Goal: Information Seeking & Learning: Learn about a topic

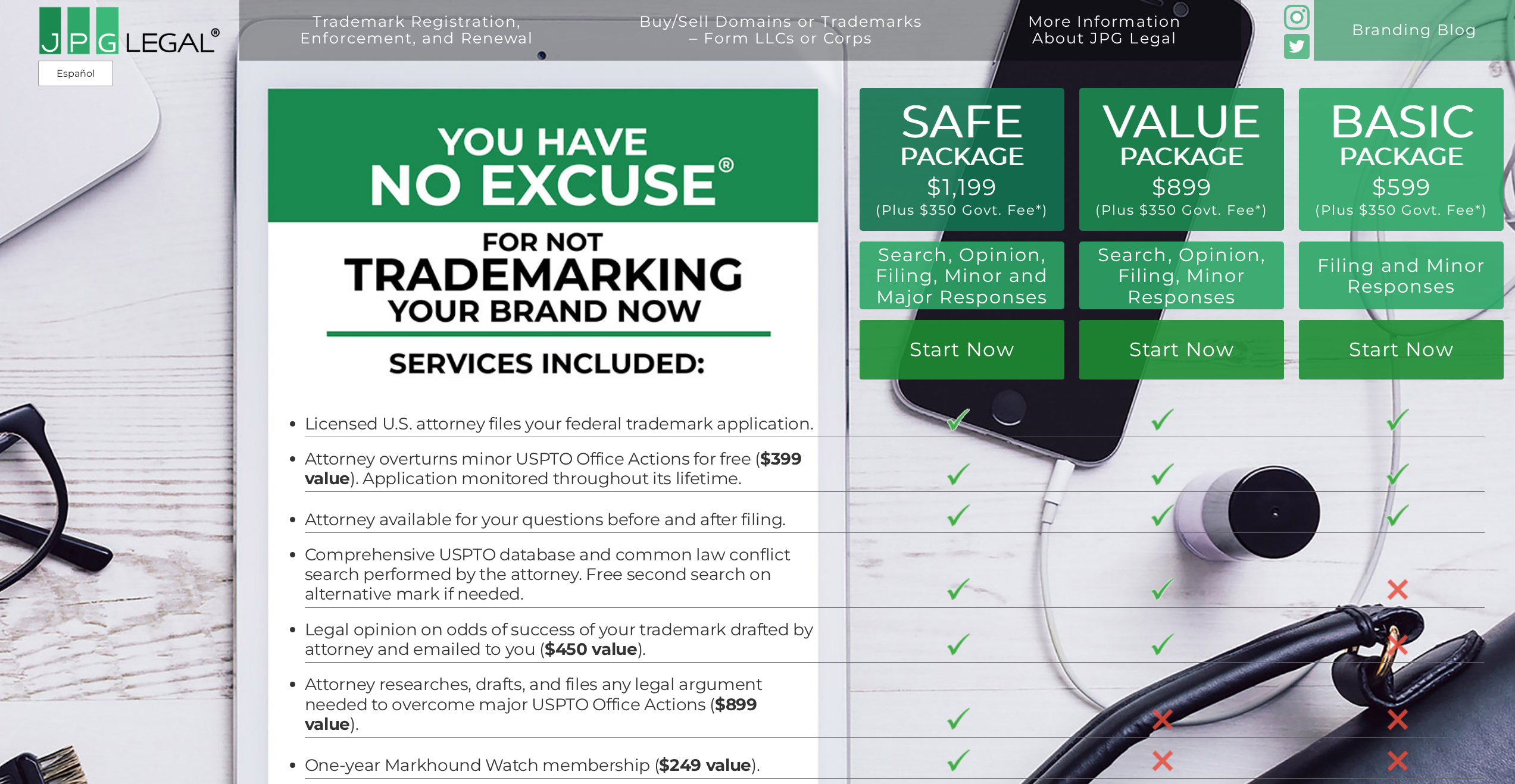
drag, startPoint x: 924, startPoint y: 193, endPoint x: 988, endPoint y: 193, distance: 64.0
click at [988, 193] on div "Trademark Registration, Enforcement, and Renewal File a Trademark Application T…" at bounding box center [758, 136] width 1515 height 272
drag, startPoint x: 884, startPoint y: 217, endPoint x: 988, endPoint y: 218, distance: 104.0
click at [988, 218] on div "Trademark Registration, Enforcement, and Renewal File a Trademark Application T…" at bounding box center [758, 136] width 1515 height 272
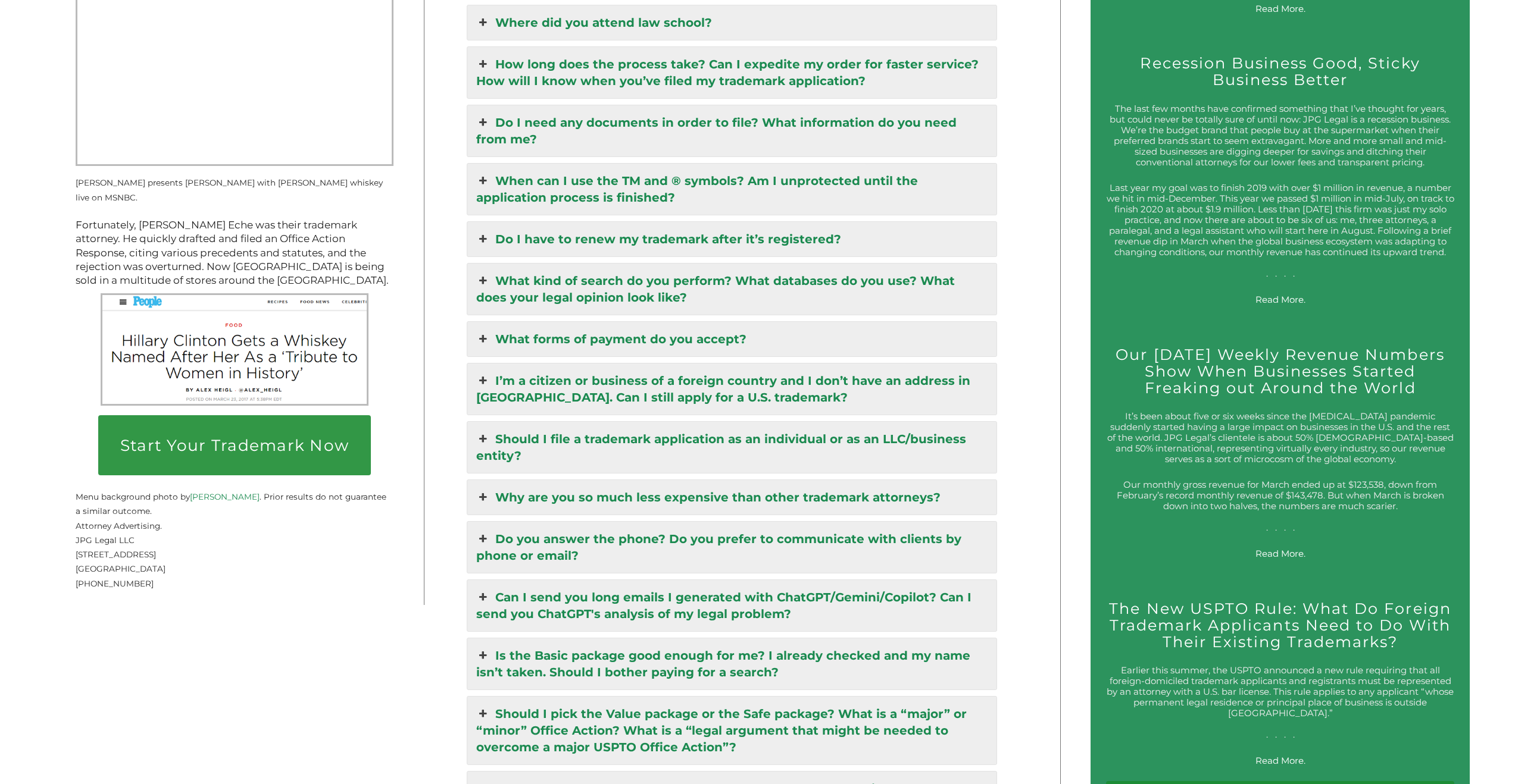
scroll to position [2095, 0]
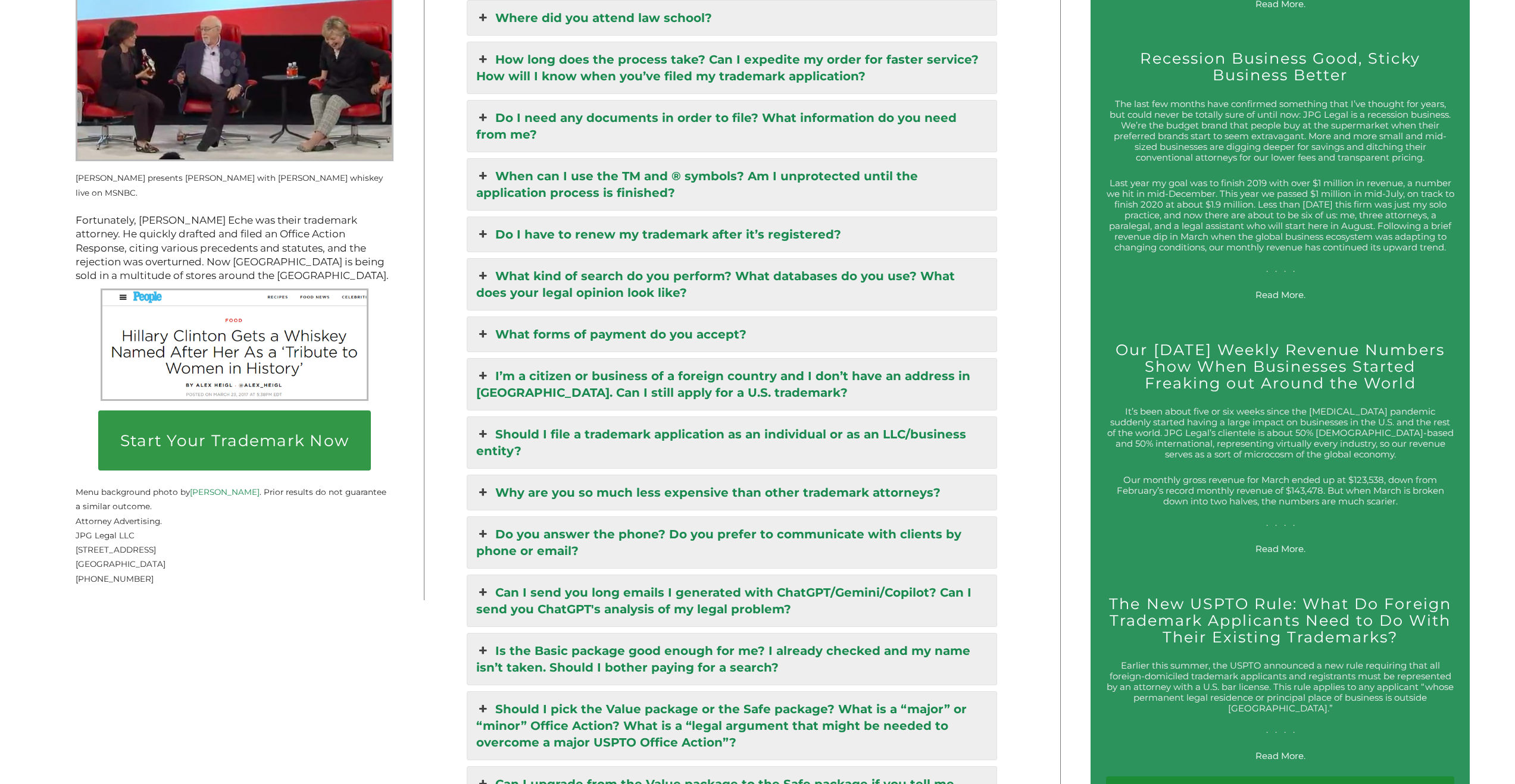
click at [671, 317] on link "What forms of payment do you accept?" at bounding box center [731, 334] width 529 height 35
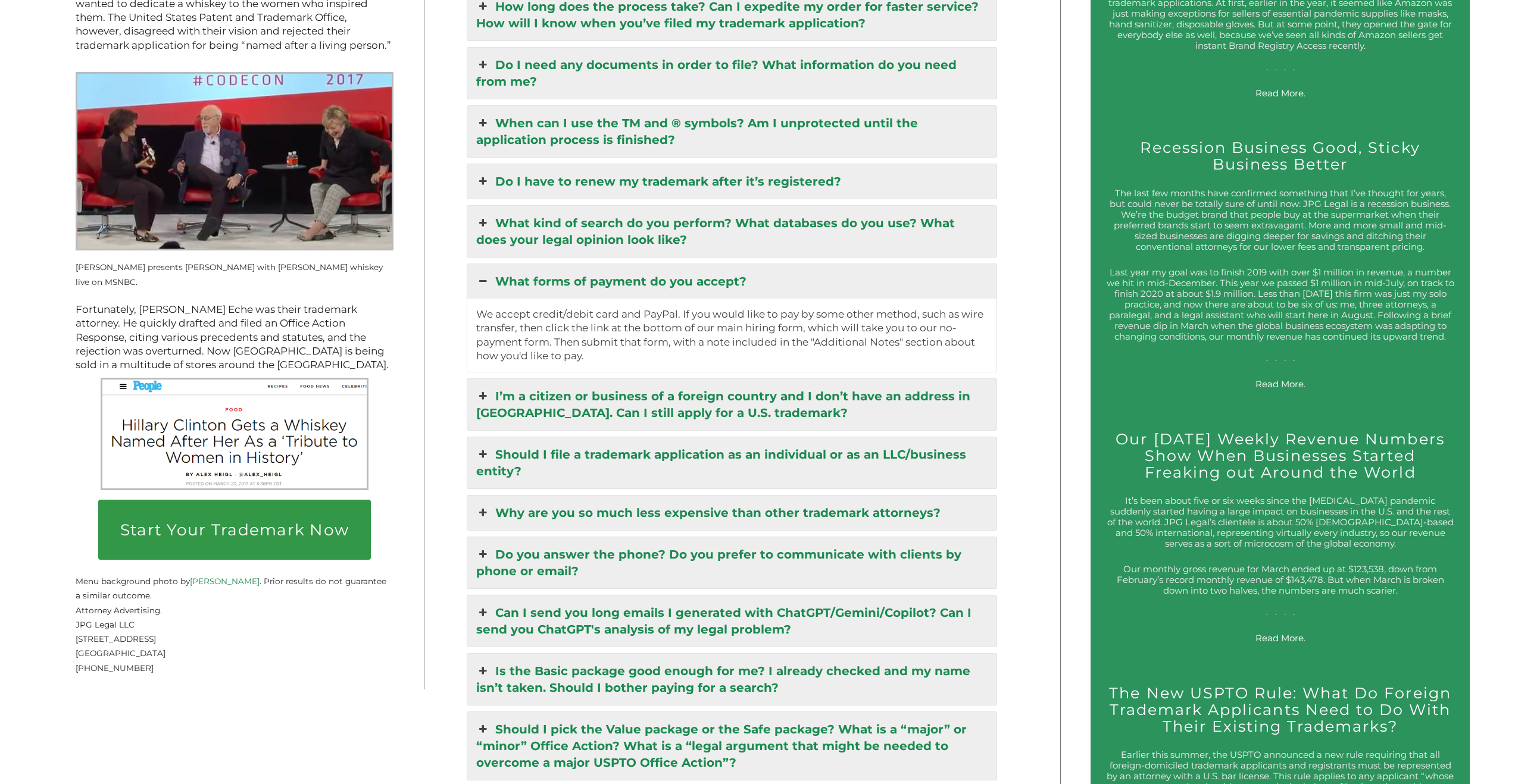
scroll to position [1980, 0]
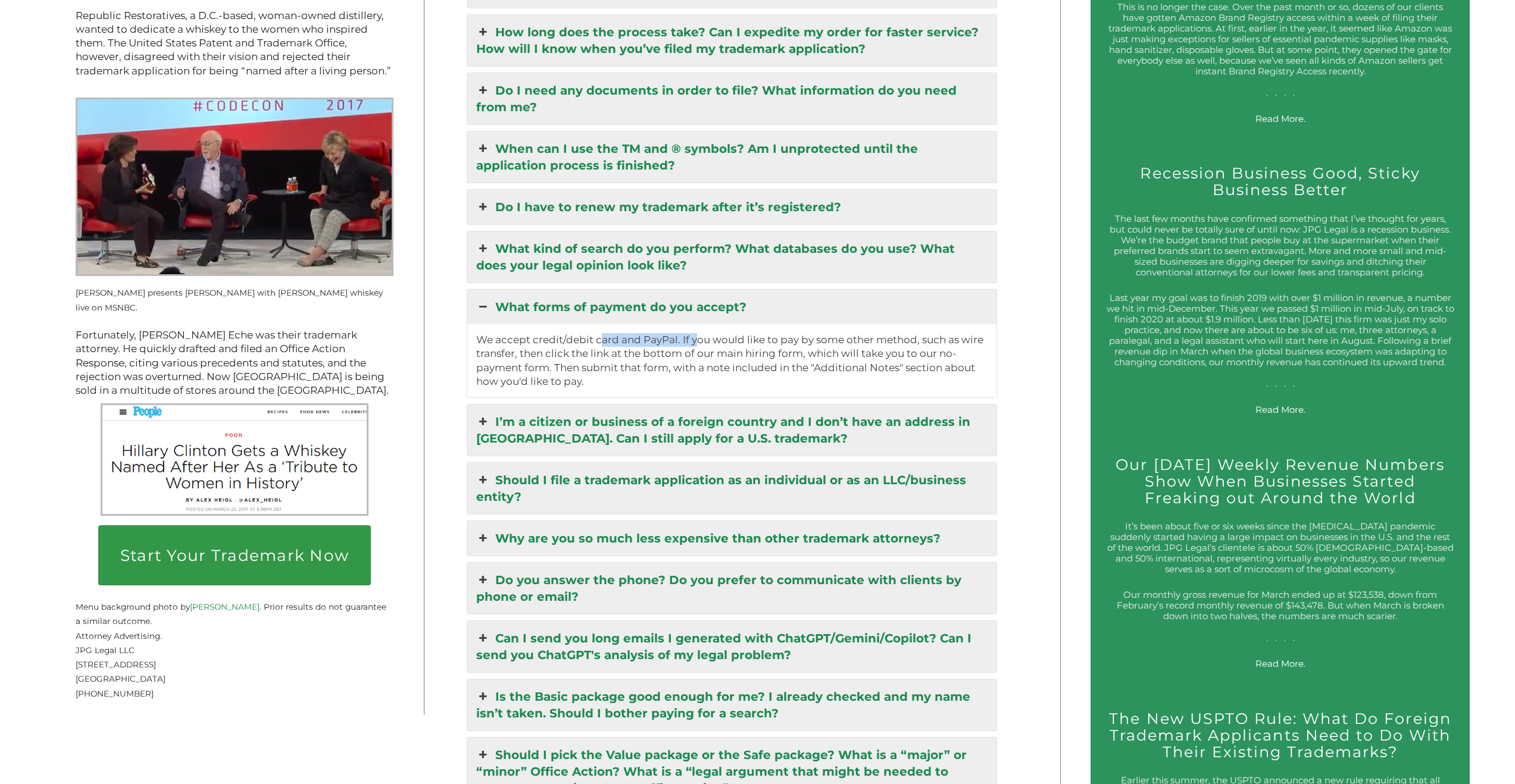
drag, startPoint x: 618, startPoint y: 322, endPoint x: 706, endPoint y: 325, distance: 88.1
click at [700, 333] on p "We accept credit/debit card and PayPal. If you would like to pay by some other …" at bounding box center [732, 360] width 511 height 55
click at [742, 333] on p "We accept credit/debit card and PayPal. If you would like to pay by some other …" at bounding box center [732, 360] width 511 height 55
drag, startPoint x: 814, startPoint y: 326, endPoint x: 887, endPoint y: 327, distance: 73.0
click at [880, 333] on p "We accept credit/debit card and PayPal. If you would like to pay by some other …" at bounding box center [732, 360] width 511 height 55
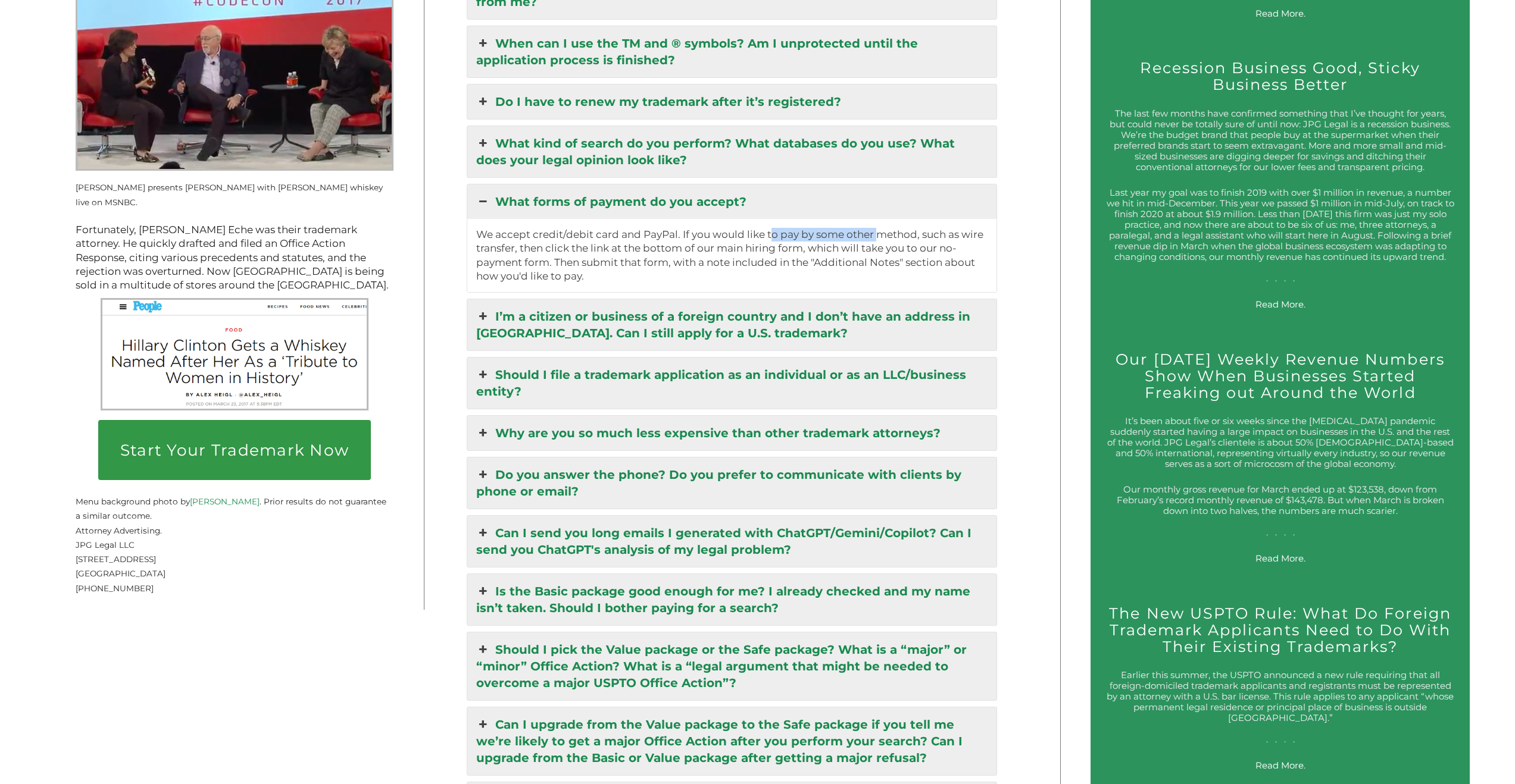
scroll to position [2098, 0]
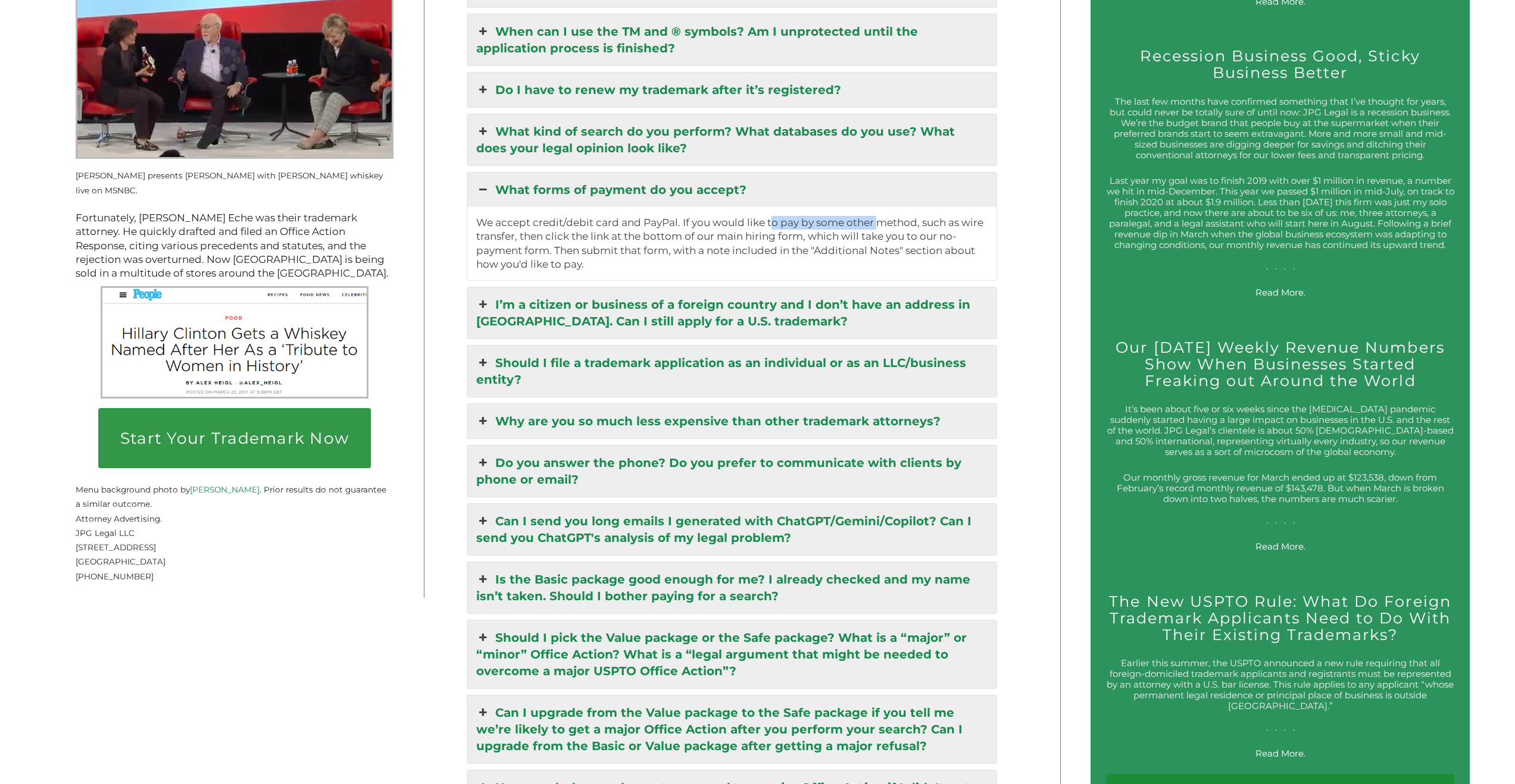
click at [775, 364] on link "Should I file a trademark application as an individual or as an LLC/business en…" at bounding box center [731, 371] width 529 height 51
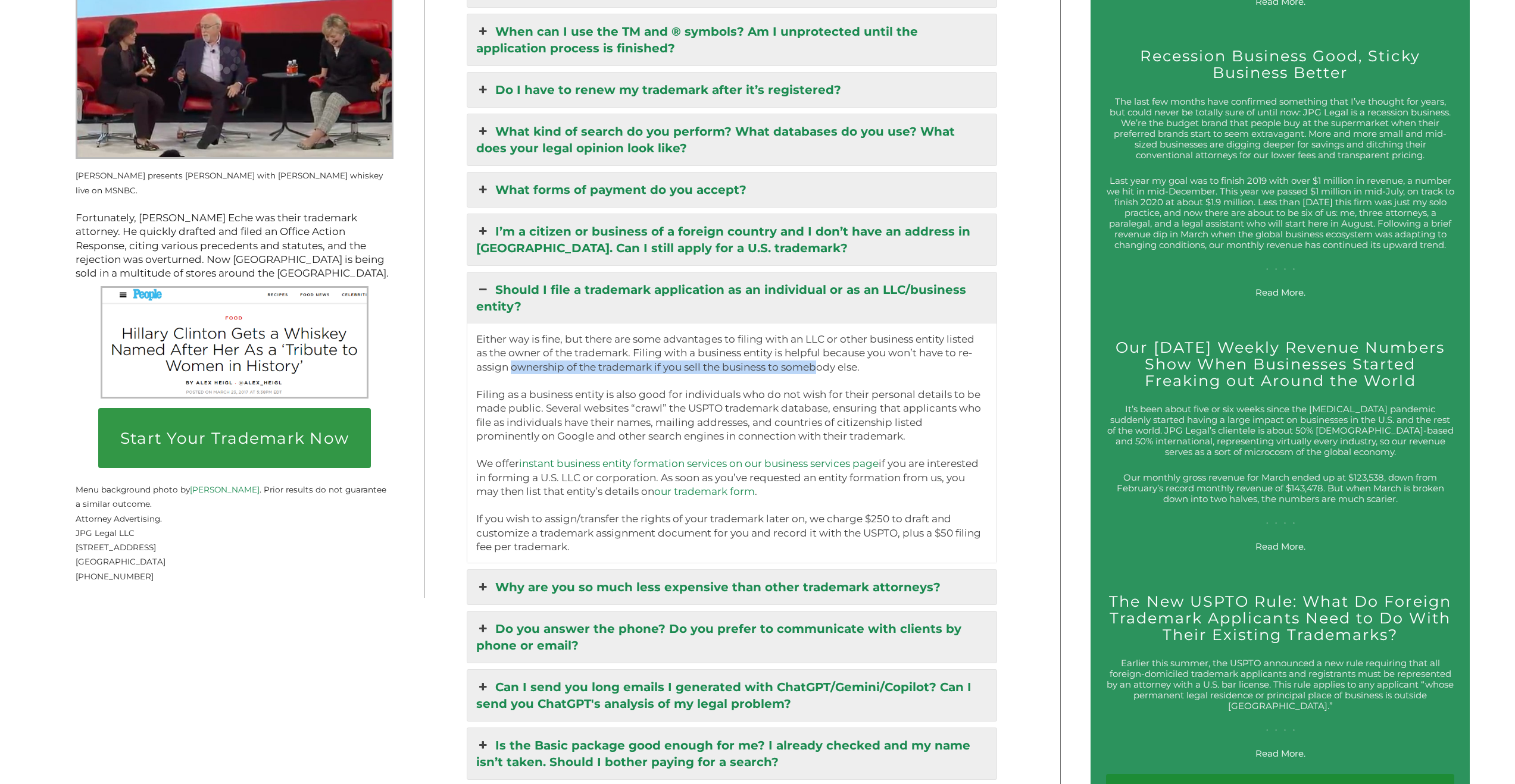
drag, startPoint x: 522, startPoint y: 352, endPoint x: 838, endPoint y: 355, distance: 316.0
click at [836, 355] on p "Either way is fine, but there are some advantages to filing with an LLC or othe…" at bounding box center [732, 443] width 511 height 221
click at [838, 355] on p "Either way is fine, but there are some advantages to filing with an LLC or othe…" at bounding box center [732, 443] width 511 height 221
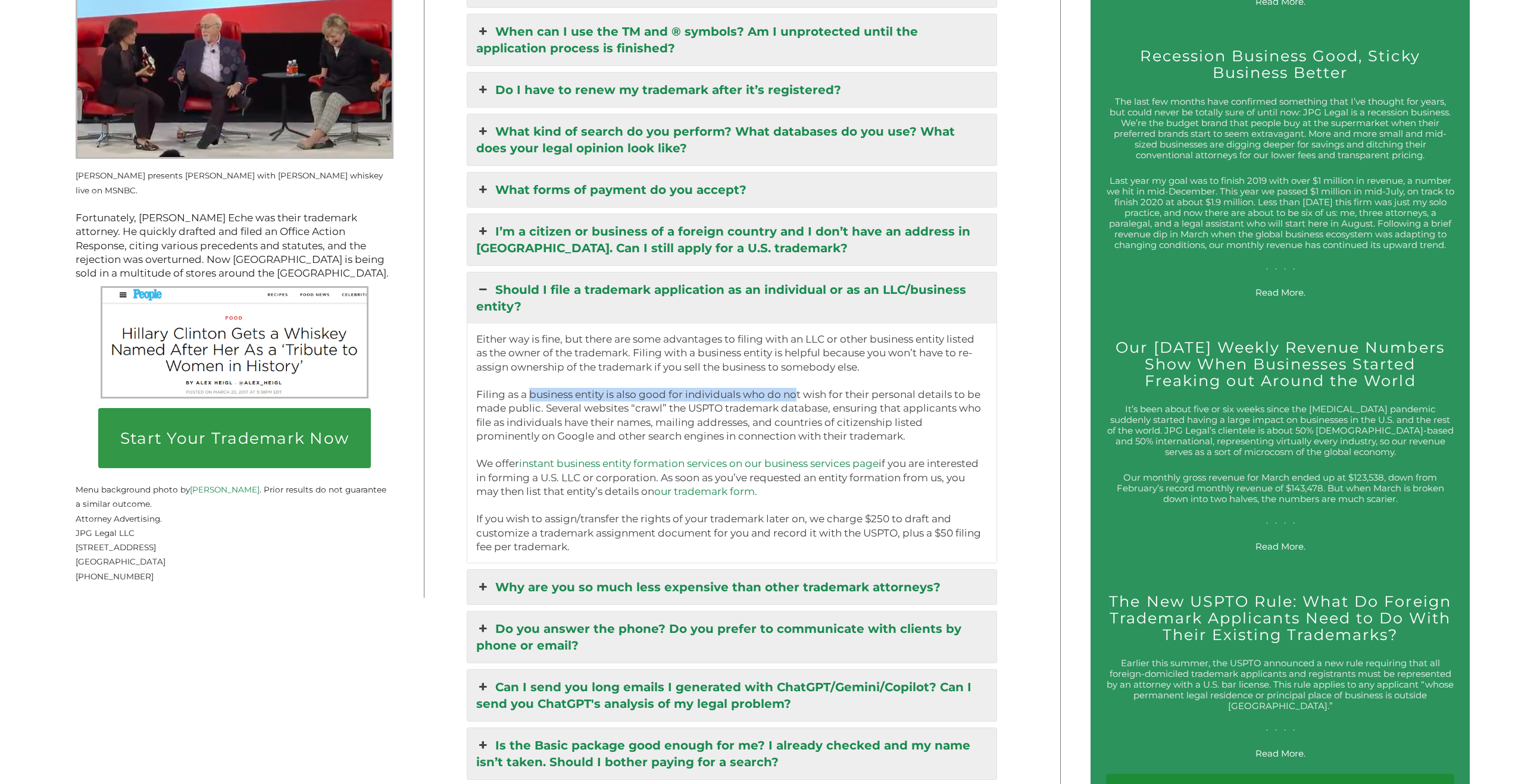
drag, startPoint x: 553, startPoint y: 385, endPoint x: 802, endPoint y: 379, distance: 249.1
click at [796, 380] on p "Either way is fine, but there are some advantages to filing with an LLC or othe…" at bounding box center [732, 443] width 511 height 221
drag, startPoint x: 863, startPoint y: 378, endPoint x: 903, endPoint y: 380, distance: 40.0
click at [903, 380] on p "Either way is fine, but there are some advantages to filing with an LLC or othe…" at bounding box center [732, 443] width 511 height 221
drag, startPoint x: 573, startPoint y: 395, endPoint x: 921, endPoint y: 398, distance: 348.0
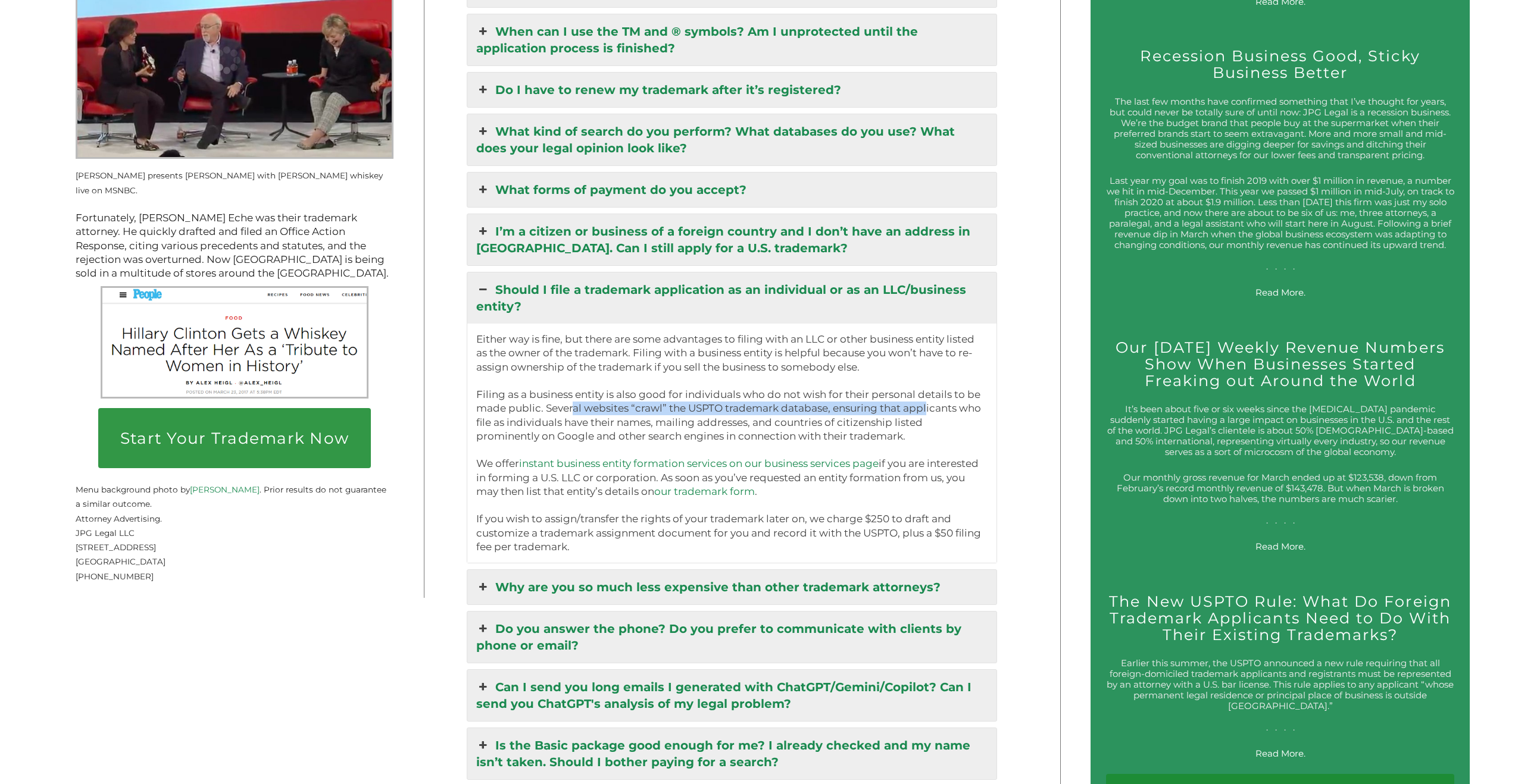
click at [926, 398] on p "Either way is fine, but there are some advantages to filing with an LLC or othe…" at bounding box center [732, 443] width 511 height 221
drag, startPoint x: 553, startPoint y: 410, endPoint x: 666, endPoint y: 410, distance: 113.0
click at [658, 410] on p "Either way is fine, but there are some advantages to filing with an LLC or othe…" at bounding box center [732, 443] width 511 height 221
drag, startPoint x: 694, startPoint y: 408, endPoint x: 962, endPoint y: 408, distance: 268.0
click at [962, 408] on p "Either way is fine, but there are some advantages to filing with an LLC or othe…" at bounding box center [732, 443] width 511 height 221
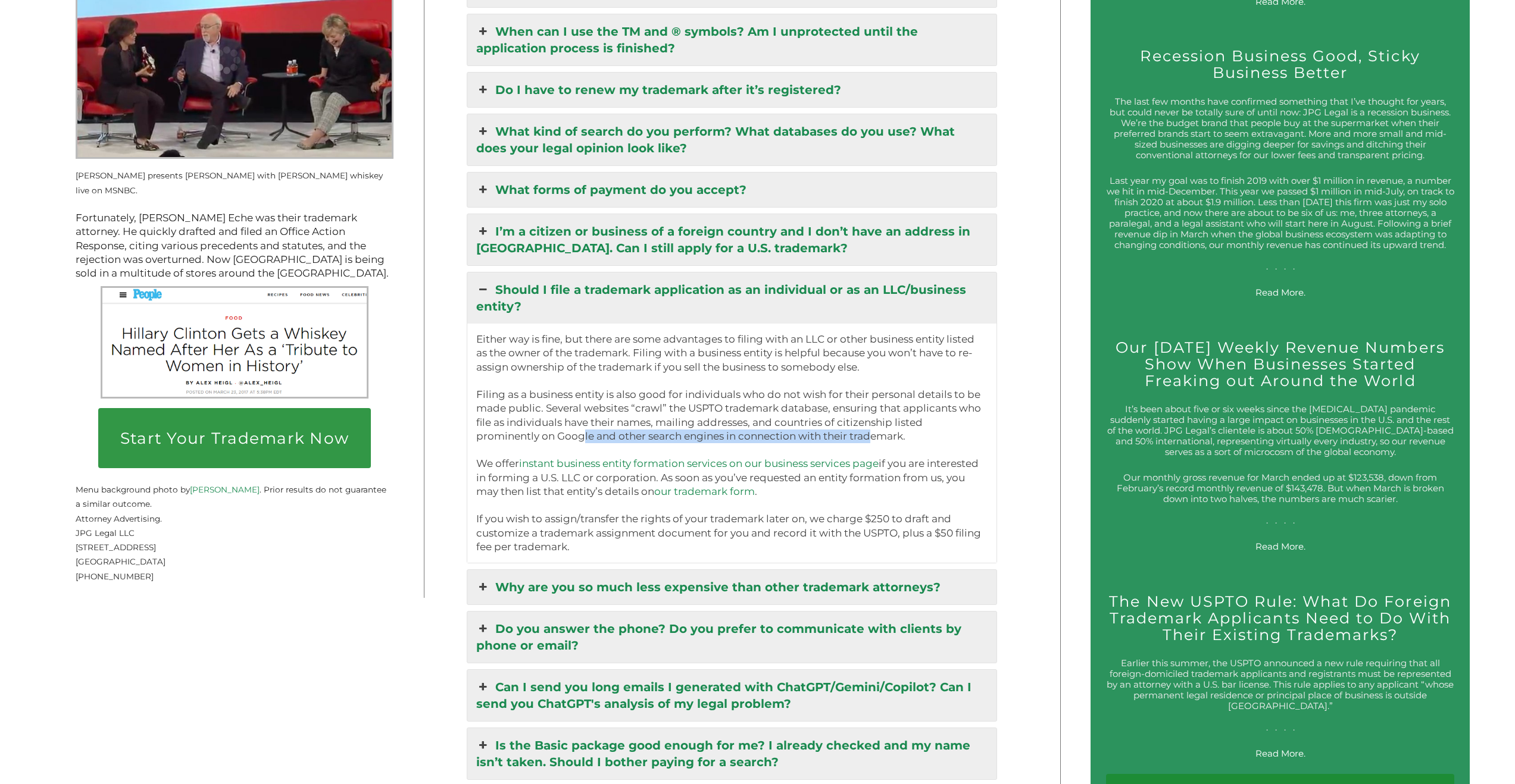
drag, startPoint x: 541, startPoint y: 423, endPoint x: 802, endPoint y: 427, distance: 261.0
click at [803, 427] on p "Either way is fine, but there are some advantages to filing with an LLC or othe…" at bounding box center [732, 443] width 511 height 221
click at [795, 427] on p "Either way is fine, but there are some advantages to filing with an LLC or othe…" at bounding box center [732, 443] width 511 height 221
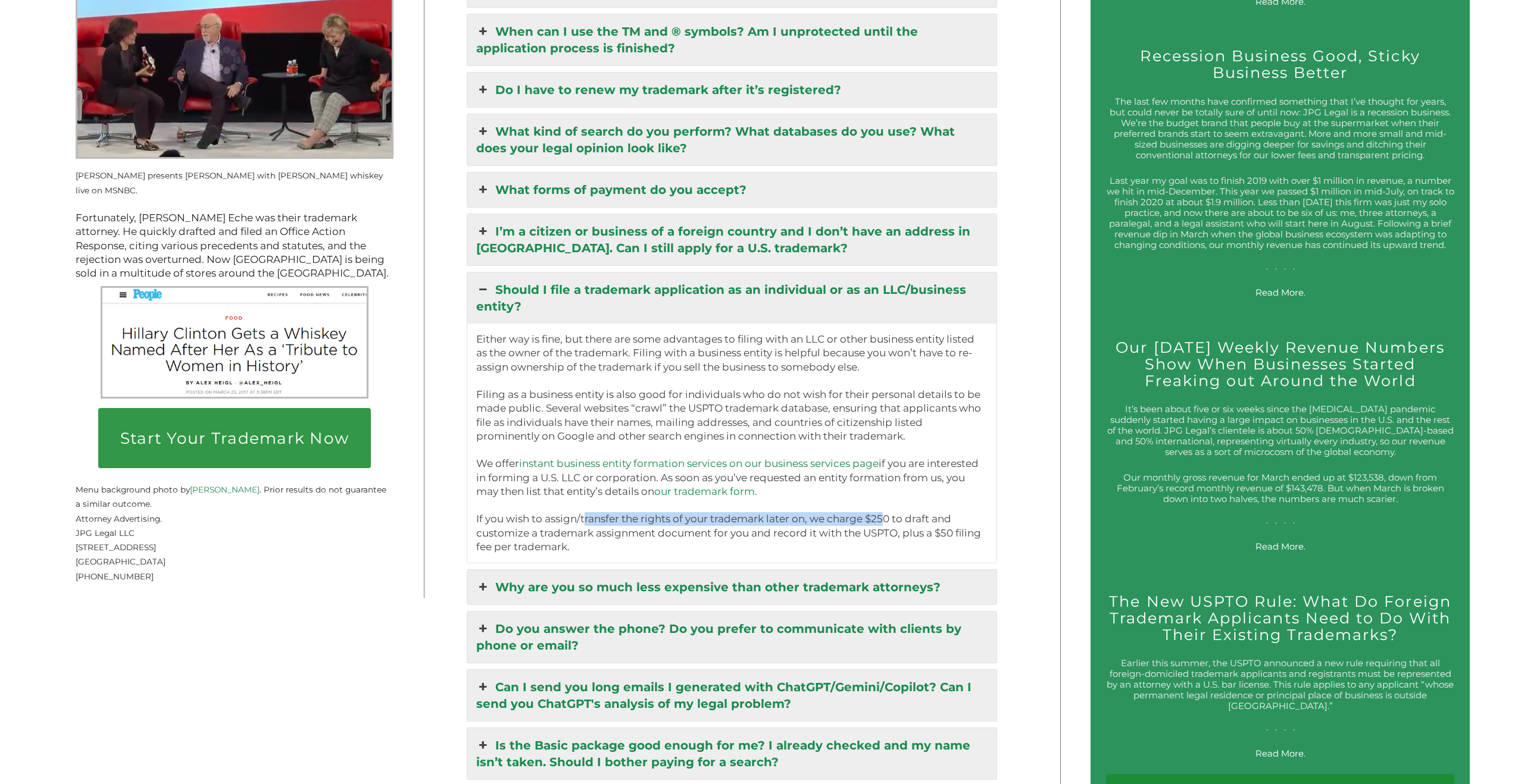
drag, startPoint x: 595, startPoint y: 505, endPoint x: 899, endPoint y: 506, distance: 304.0
click at [888, 506] on p "Either way is fine, but there are some advantages to filing with an LLC or othe…" at bounding box center [732, 443] width 511 height 221
click at [892, 511] on p "Either way is fine, but there are some advantages to filing with an LLC or othe…" at bounding box center [732, 443] width 511 height 221
drag, startPoint x: 545, startPoint y: 520, endPoint x: 910, endPoint y: 518, distance: 365.0
click at [910, 518] on p "Either way is fine, but there are some advantages to filing with an LLC or othe…" at bounding box center [732, 443] width 511 height 221
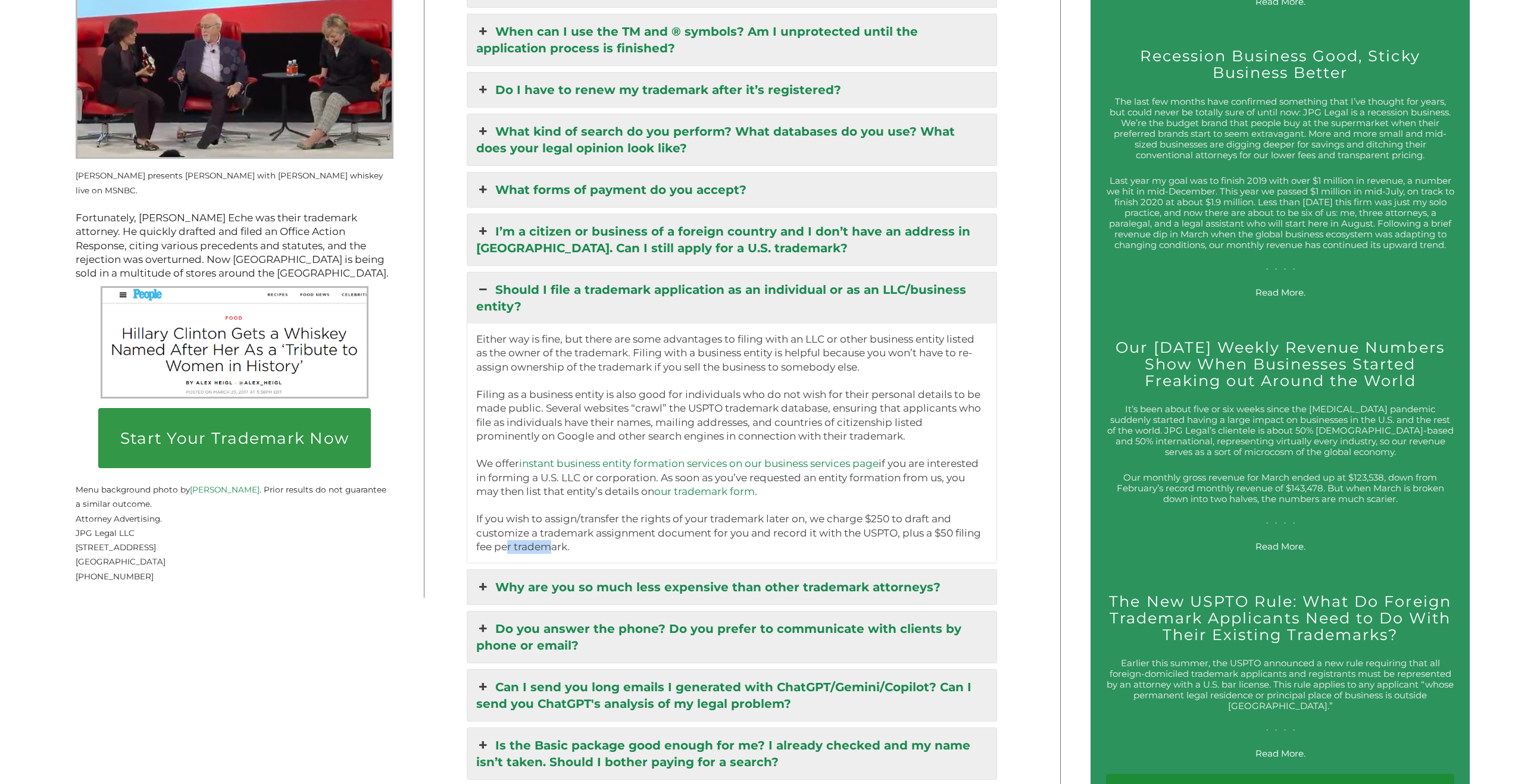
drag, startPoint x: 505, startPoint y: 531, endPoint x: 553, endPoint y: 534, distance: 48.1
click at [543, 534] on p "Either way is fine, but there are some advantages to filing with an LLC or othe…" at bounding box center [732, 443] width 511 height 221
drag, startPoint x: 554, startPoint y: 534, endPoint x: 560, endPoint y: 534, distance: 6.0
click at [557, 534] on p "Either way is fine, but there are some advantages to filing with an LLC or othe…" at bounding box center [732, 443] width 511 height 221
click at [554, 570] on link "Why are you so much less expensive than other trademark attorneys?" at bounding box center [731, 587] width 529 height 35
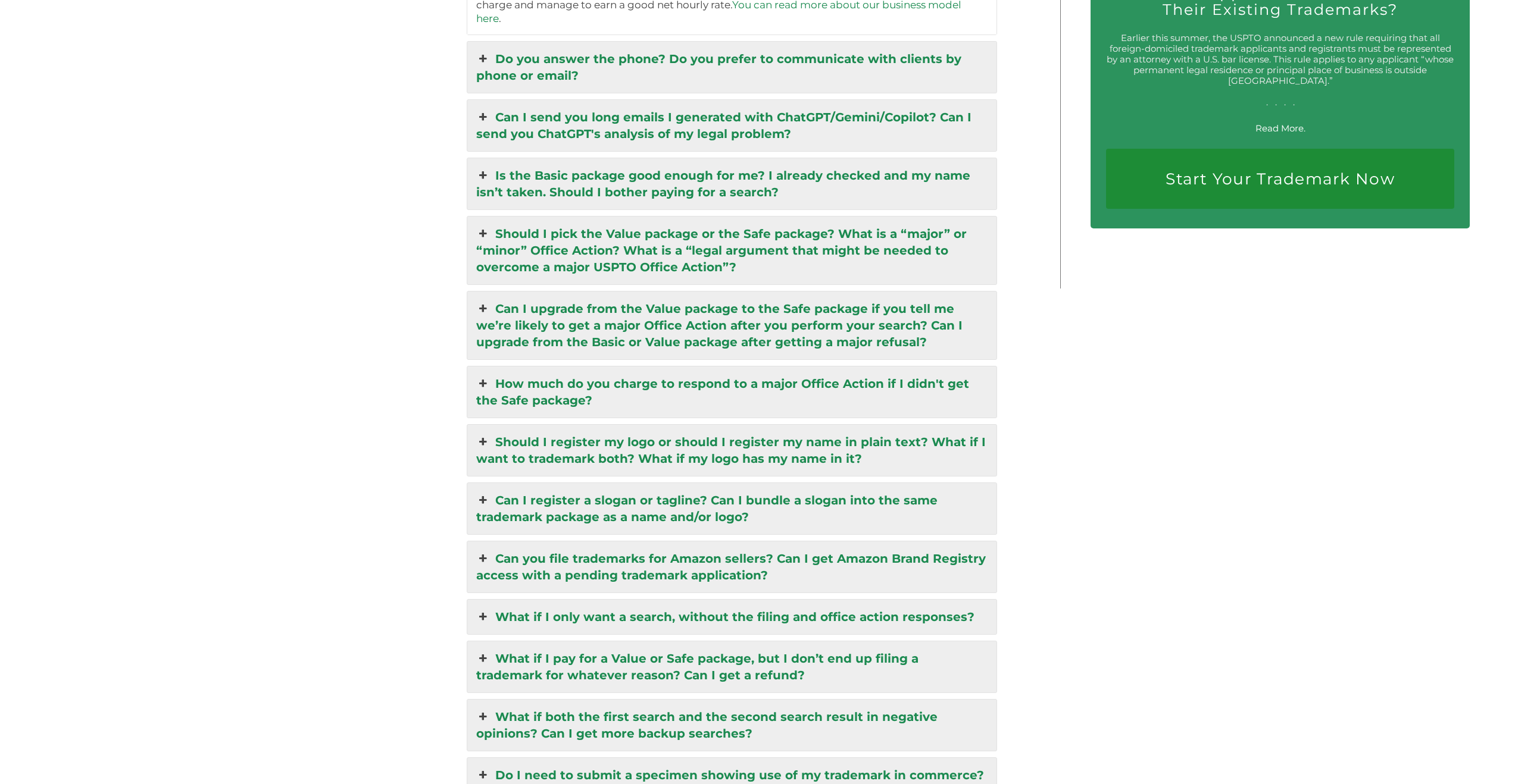
scroll to position [2733, 0]
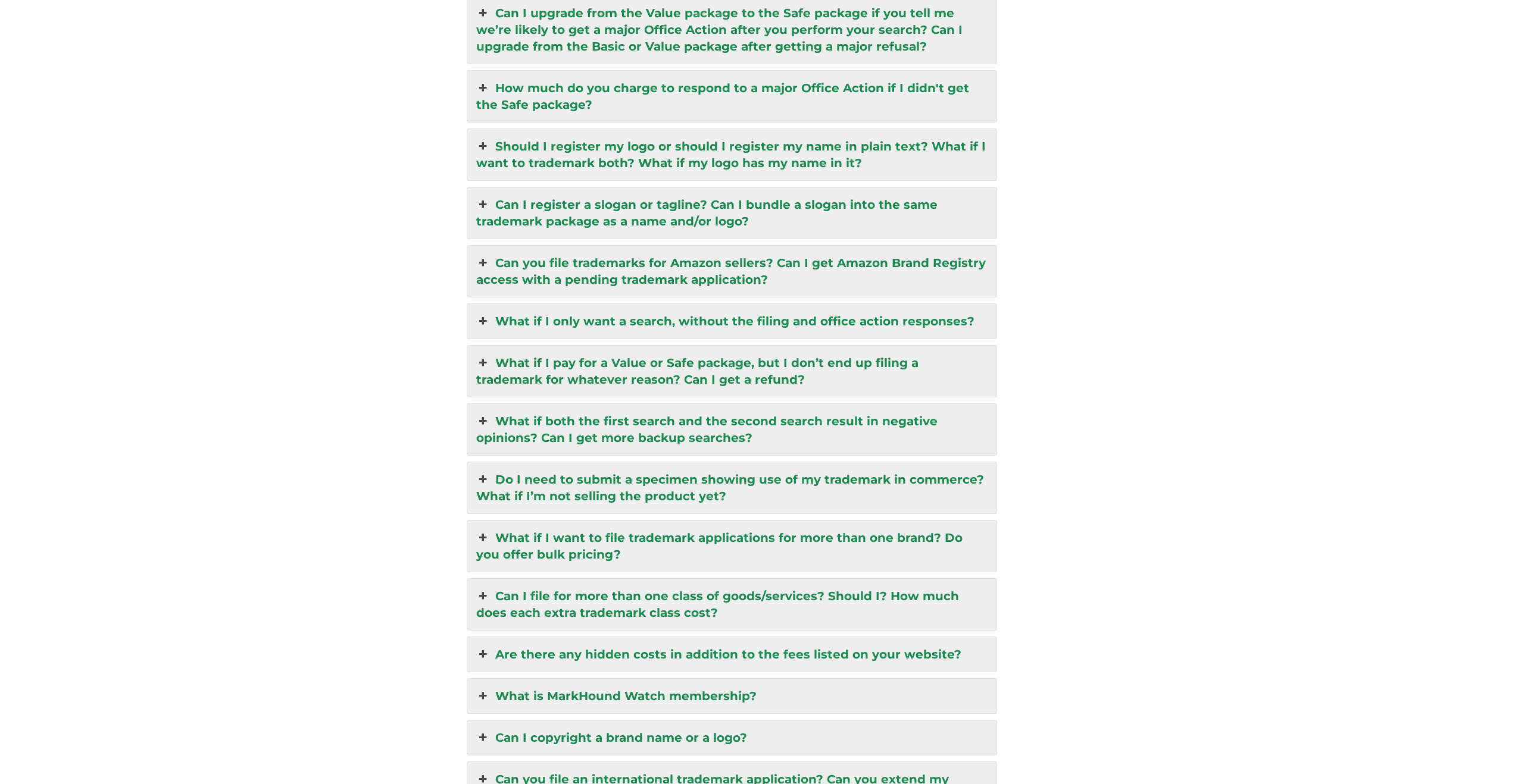
click at [611, 521] on link "What if I want to file trademark applications for more than one brand? Do you o…" at bounding box center [731, 546] width 529 height 51
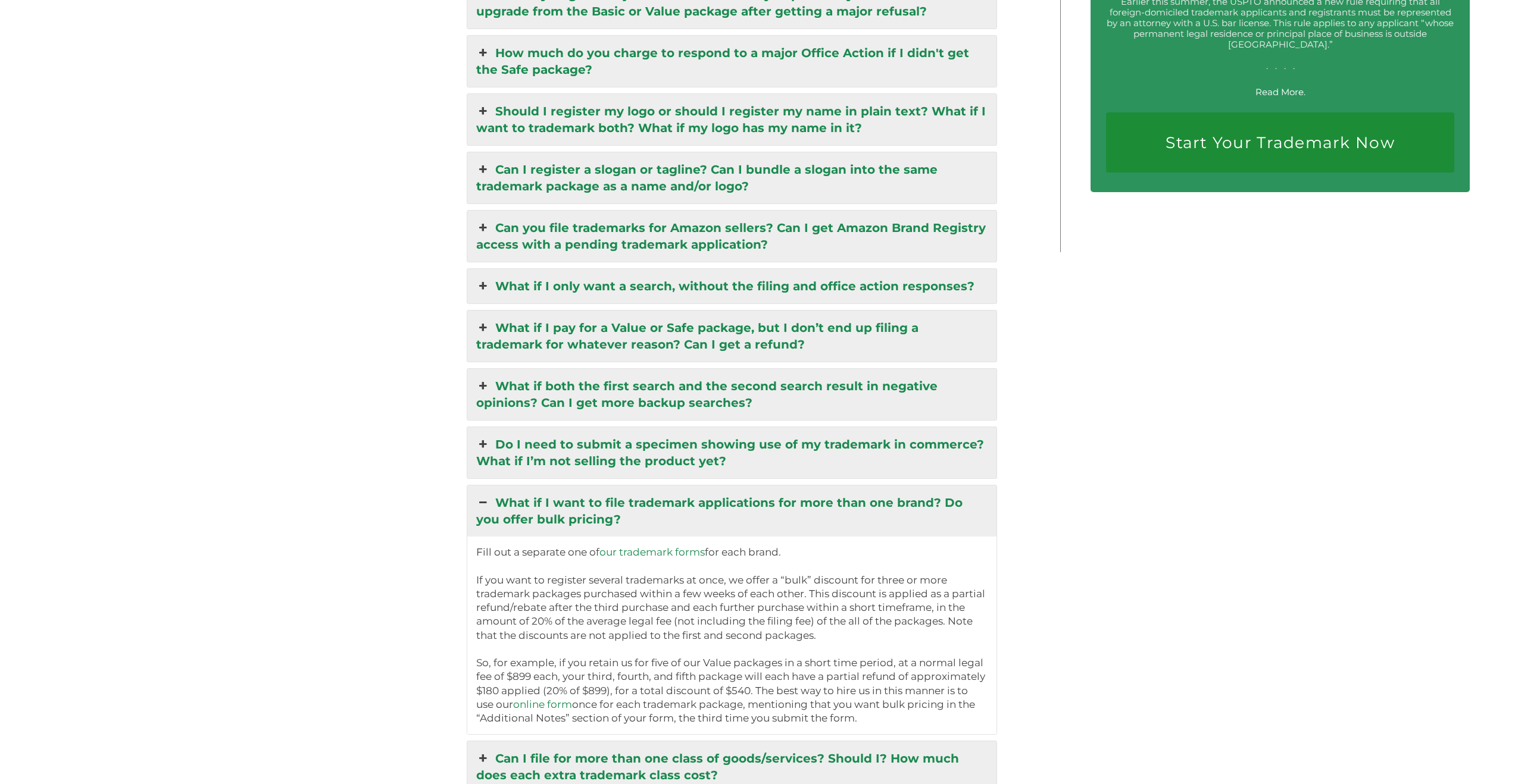
scroll to position [2760, 0]
drag, startPoint x: 642, startPoint y: 596, endPoint x: 787, endPoint y: 594, distance: 145.0
click at [771, 595] on p "Fill out a separate one of our trademark forms for each brand. If you want to r…" at bounding box center [732, 635] width 511 height 180
drag, startPoint x: 637, startPoint y: 645, endPoint x: 890, endPoint y: 651, distance: 253.1
click at [883, 651] on p "Fill out a separate one of our trademark forms for each brand. If you want to r…" at bounding box center [732, 635] width 511 height 180
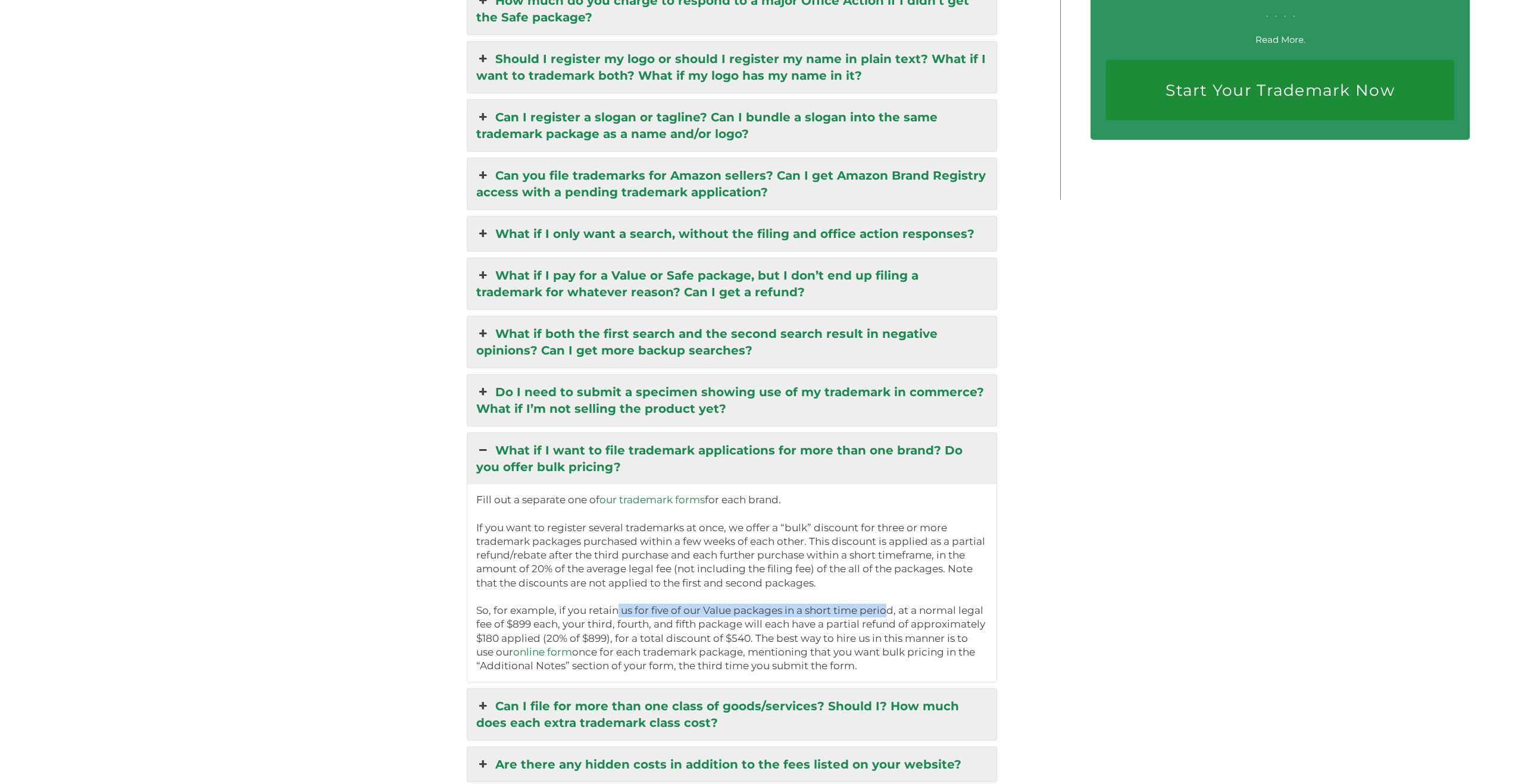
scroll to position [2864, 0]
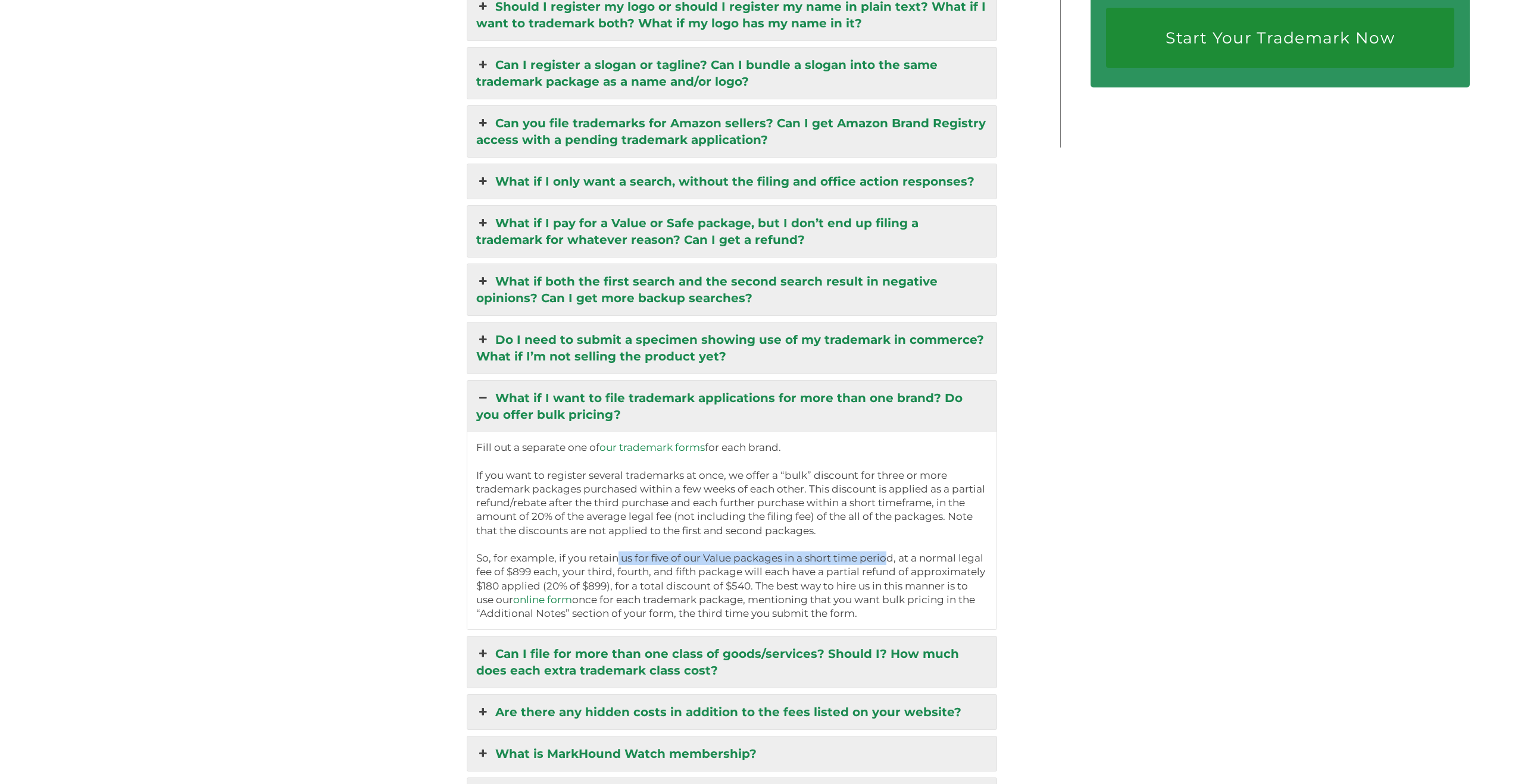
click at [700, 651] on link "Can I file for more than one class of goods/services? Should I? How much does e…" at bounding box center [731, 662] width 529 height 51
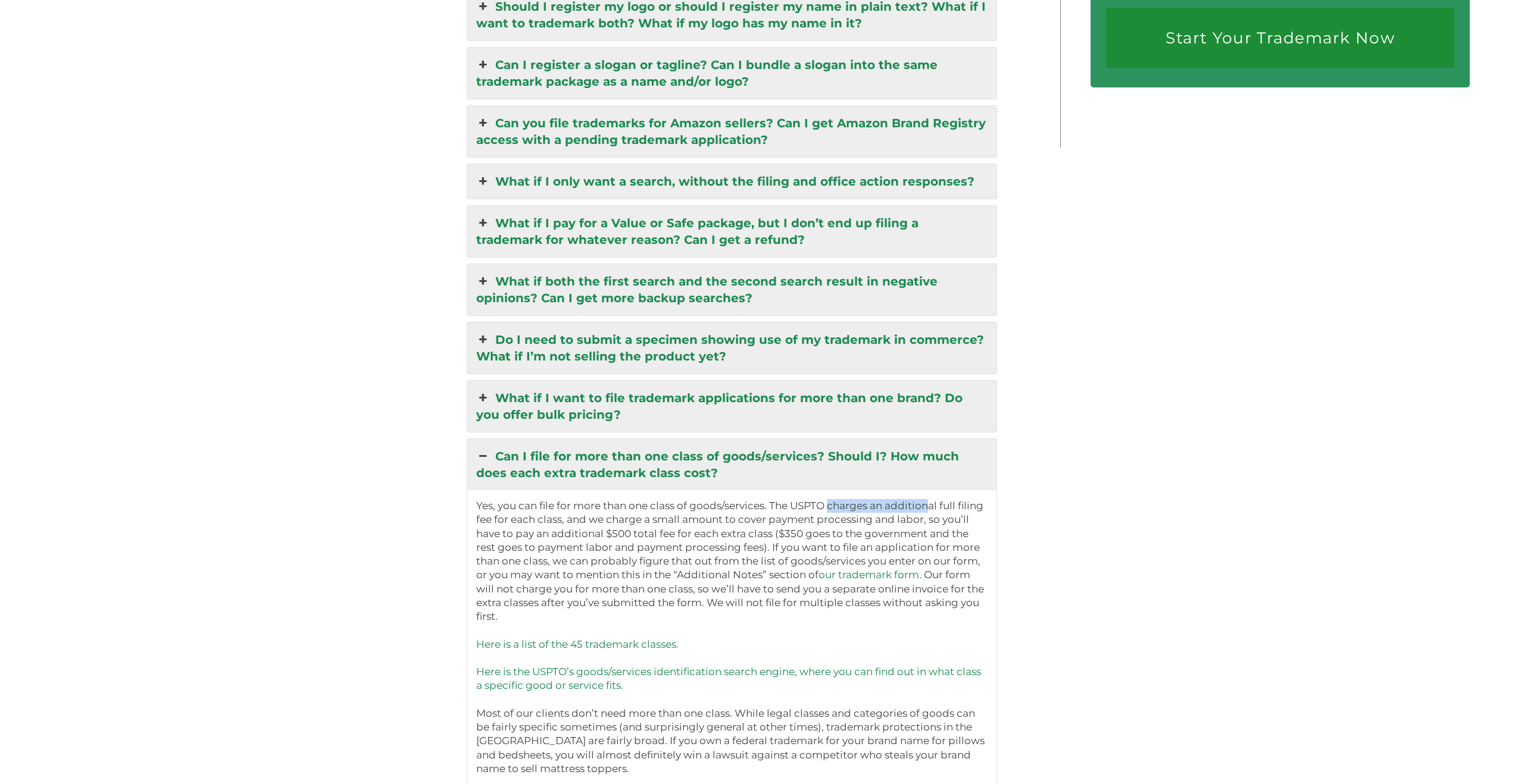
drag, startPoint x: 840, startPoint y: 494, endPoint x: 939, endPoint y: 496, distance: 99.0
click at [938, 499] on p "Yes, you can file for more than one class of goods/services. The USPTO charges …" at bounding box center [732, 679] width 511 height 360
drag, startPoint x: 592, startPoint y: 506, endPoint x: 621, endPoint y: 504, distance: 29.1
click at [620, 504] on p "Yes, you can file for more than one class of goods/services. The USPTO charges …" at bounding box center [732, 679] width 511 height 360
drag, startPoint x: 599, startPoint y: 523, endPoint x: 614, endPoint y: 523, distance: 15.0
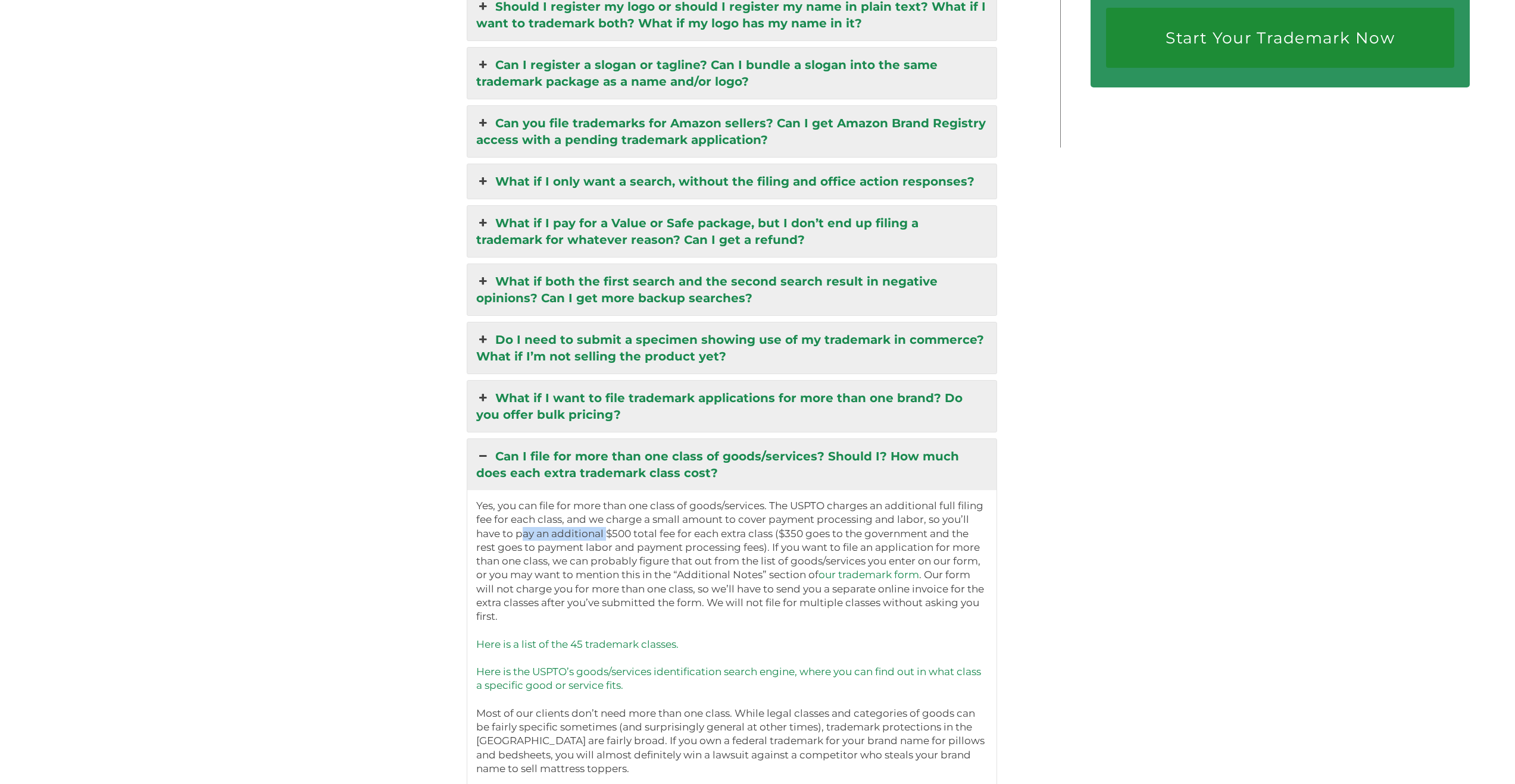
click at [611, 523] on p "Yes, you can file for more than one class of goods/services. The USPTO charges …" at bounding box center [732, 679] width 511 height 360
drag, startPoint x: 615, startPoint y: 519, endPoint x: 638, endPoint y: 519, distance: 23.0
click at [638, 519] on p "Yes, you can file for more than one class of goods/services. The USPTO charges …" at bounding box center [732, 679] width 511 height 360
drag, startPoint x: 782, startPoint y: 518, endPoint x: 738, endPoint y: 534, distance: 46.8
click at [735, 534] on p "Yes, you can file for more than one class of goods/services. The USPTO charges …" at bounding box center [732, 679] width 511 height 360
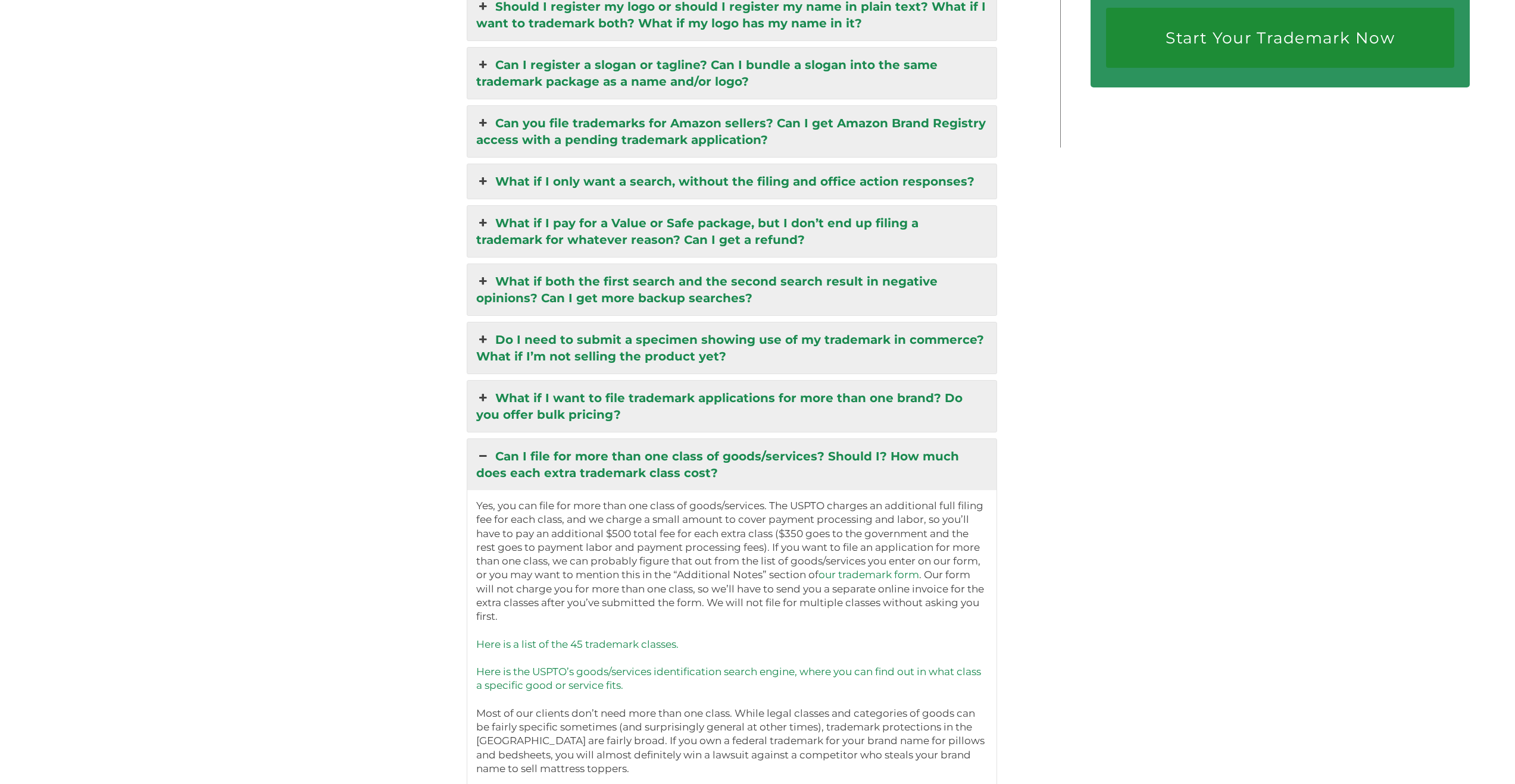
click at [740, 536] on p "Yes, you can file for more than one class of goods/services. The USPTO charges …" at bounding box center [732, 679] width 511 height 360
drag, startPoint x: 782, startPoint y: 522, endPoint x: 779, endPoint y: 534, distance: 12.4
click at [779, 534] on p "Yes, you can file for more than one class of goods/services. The USPTO charges …" at bounding box center [732, 679] width 511 height 360
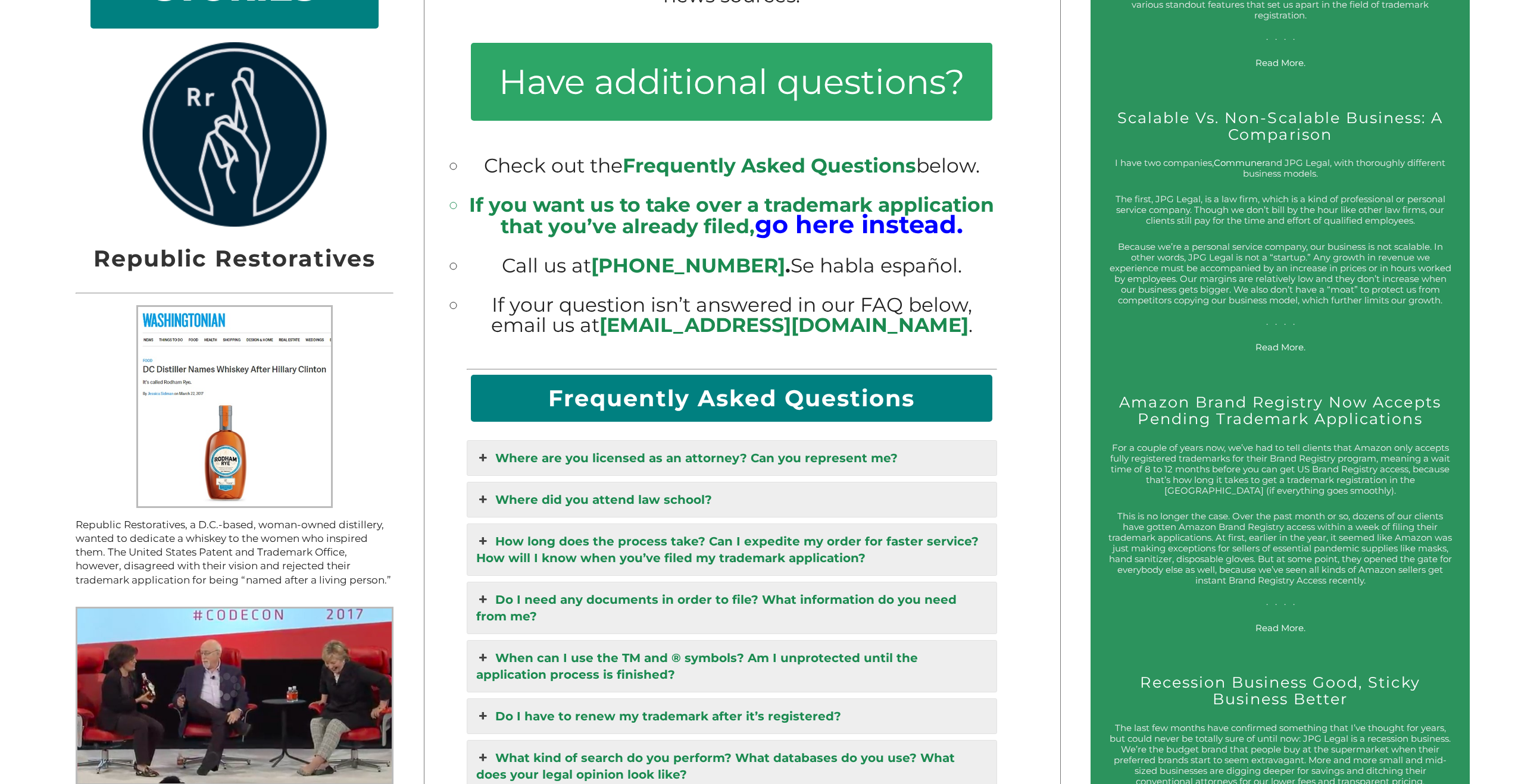
scroll to position [1336, 0]
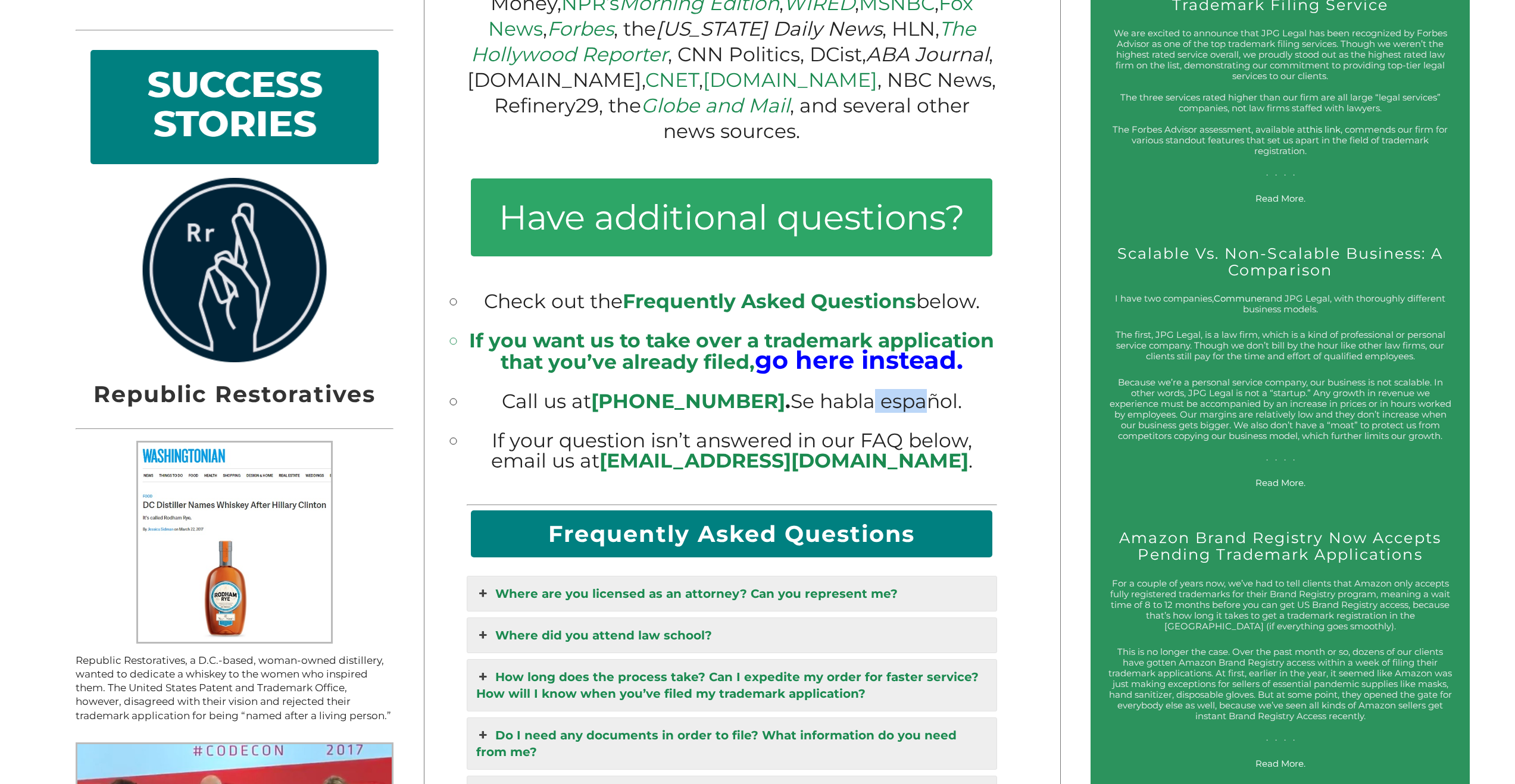
drag, startPoint x: 849, startPoint y: 389, endPoint x: 913, endPoint y: 392, distance: 64.1
click at [912, 392] on li "Call us at [PHONE_NUMBER]‬ . Se habla español." at bounding box center [731, 401] width 530 height 20
click at [911, 393] on li "Call us at [PHONE_NUMBER]‬ . Se habla español." at bounding box center [731, 401] width 530 height 20
